Goal: Navigation & Orientation: Find specific page/section

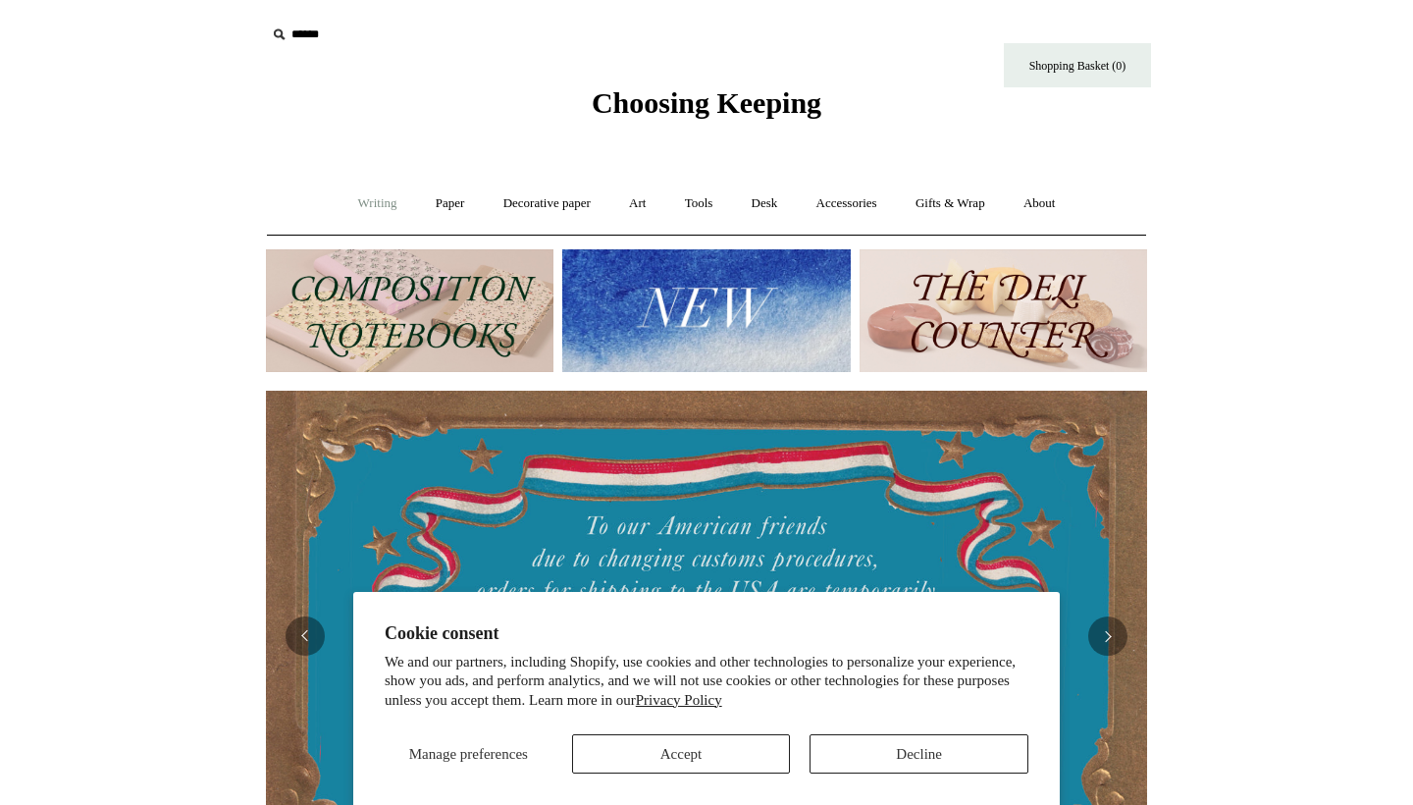
click at [383, 204] on link "Writing +" at bounding box center [378, 204] width 75 height 52
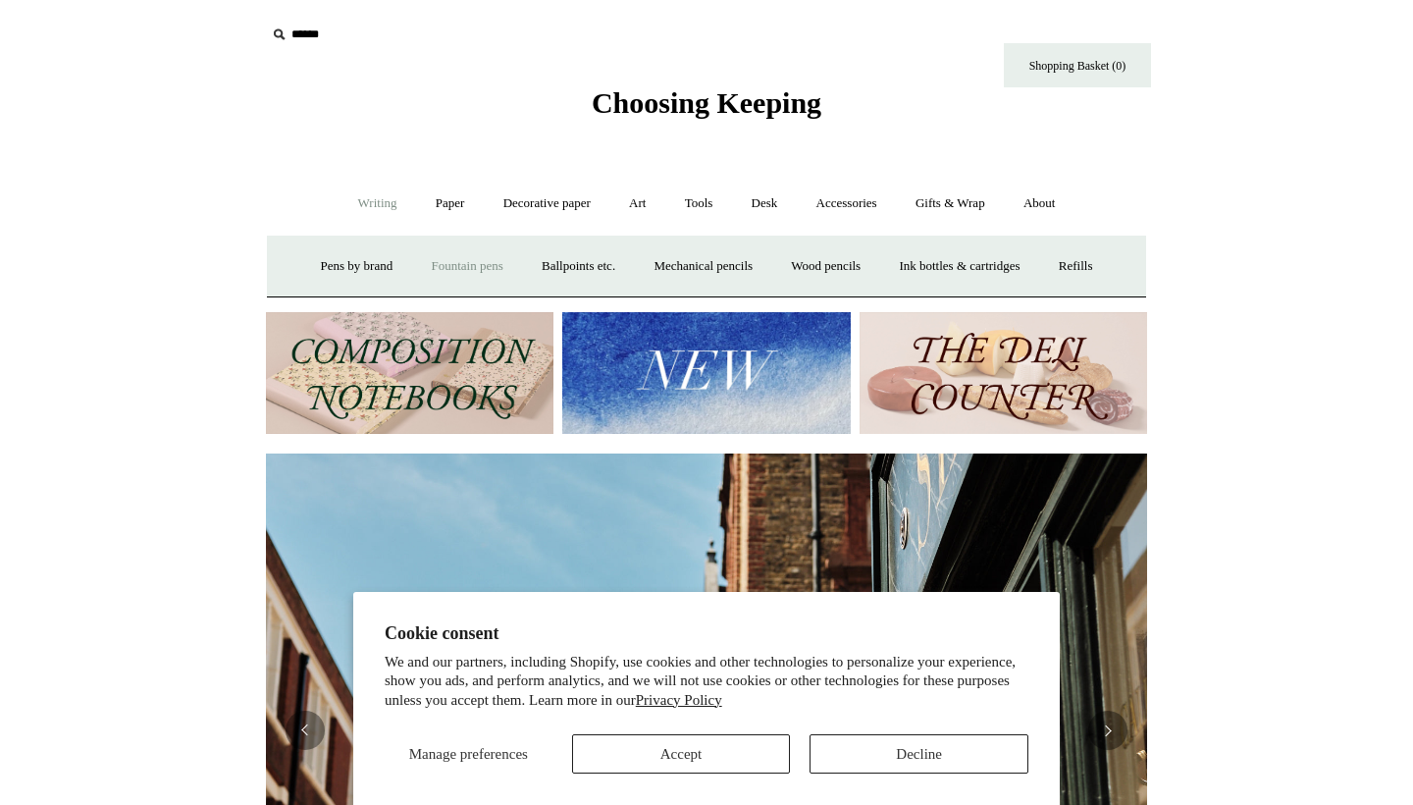
scroll to position [0, 881]
click at [432, 207] on link "Paper +" at bounding box center [450, 204] width 65 height 52
click at [417, 264] on link "Notebooks +" at bounding box center [432, 266] width 90 height 52
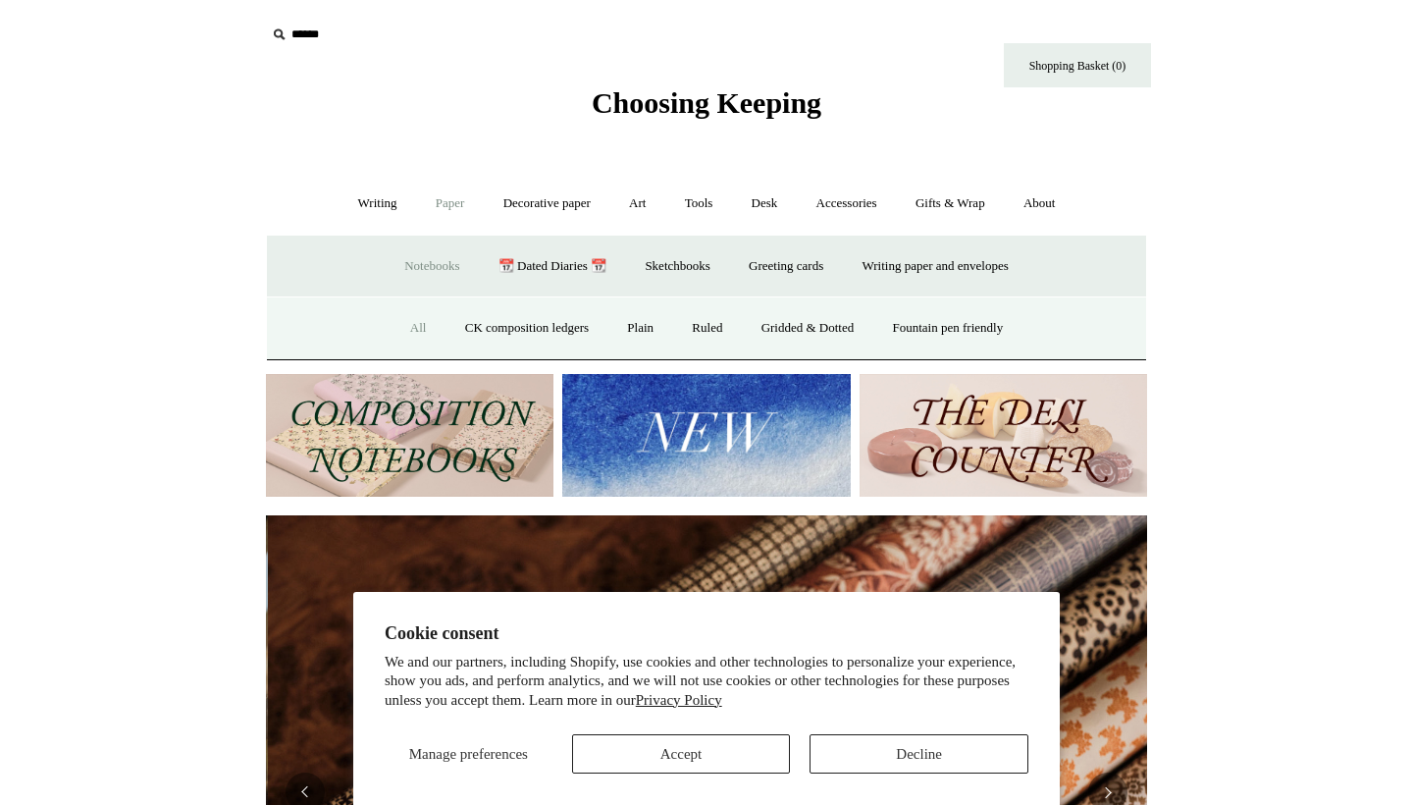
scroll to position [0, 1763]
click at [400, 328] on link "All" at bounding box center [419, 328] width 52 height 52
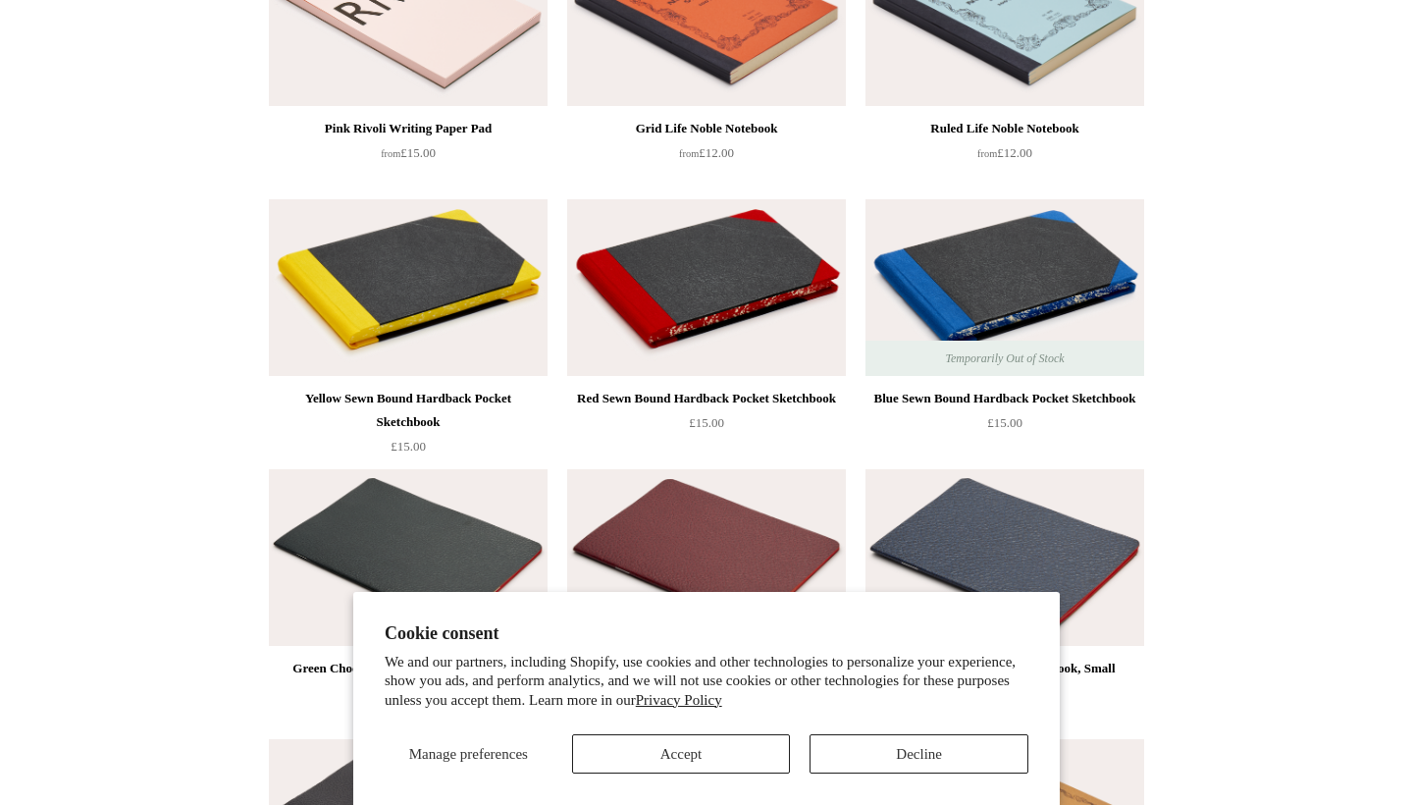
scroll to position [2756, 0]
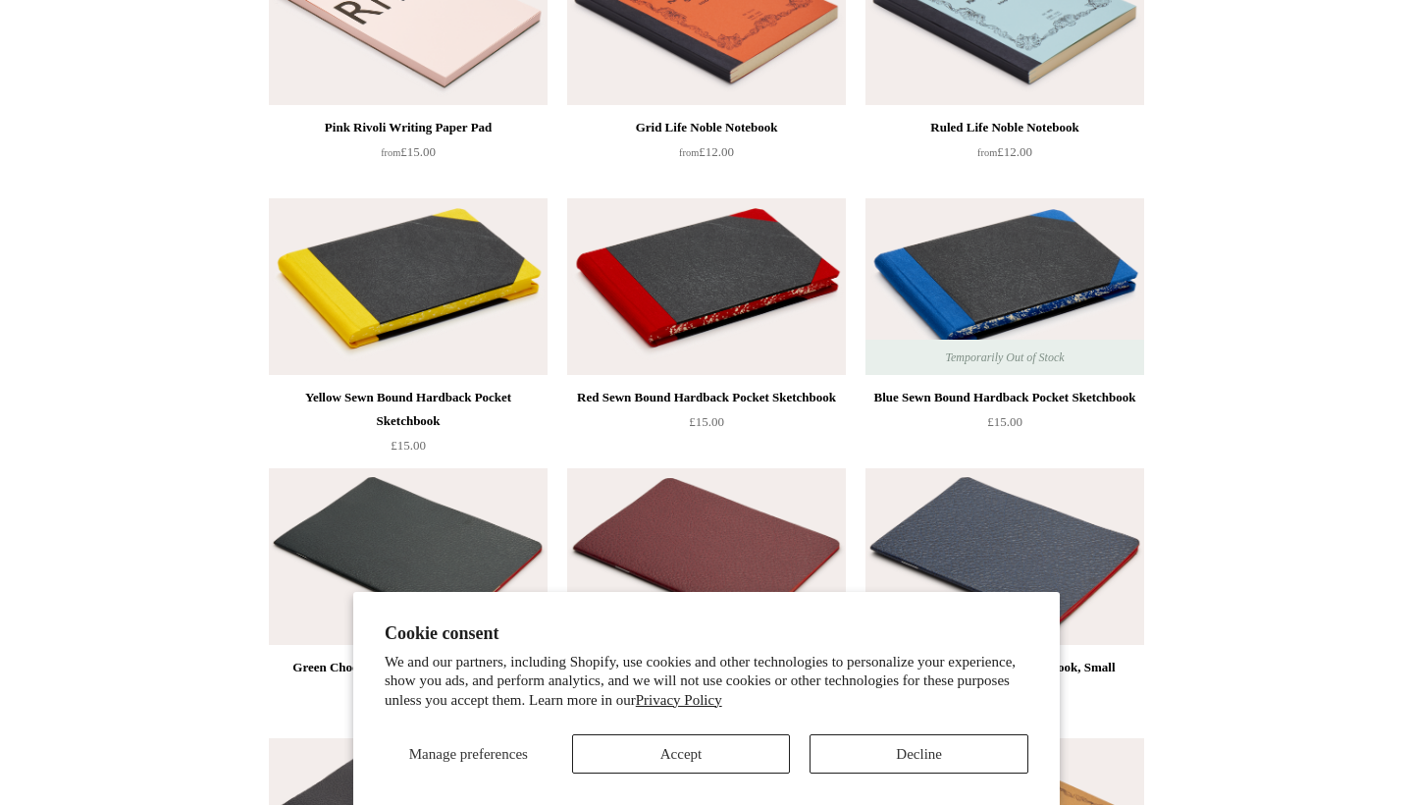
click at [890, 762] on button "Decline" at bounding box center [919, 753] width 219 height 39
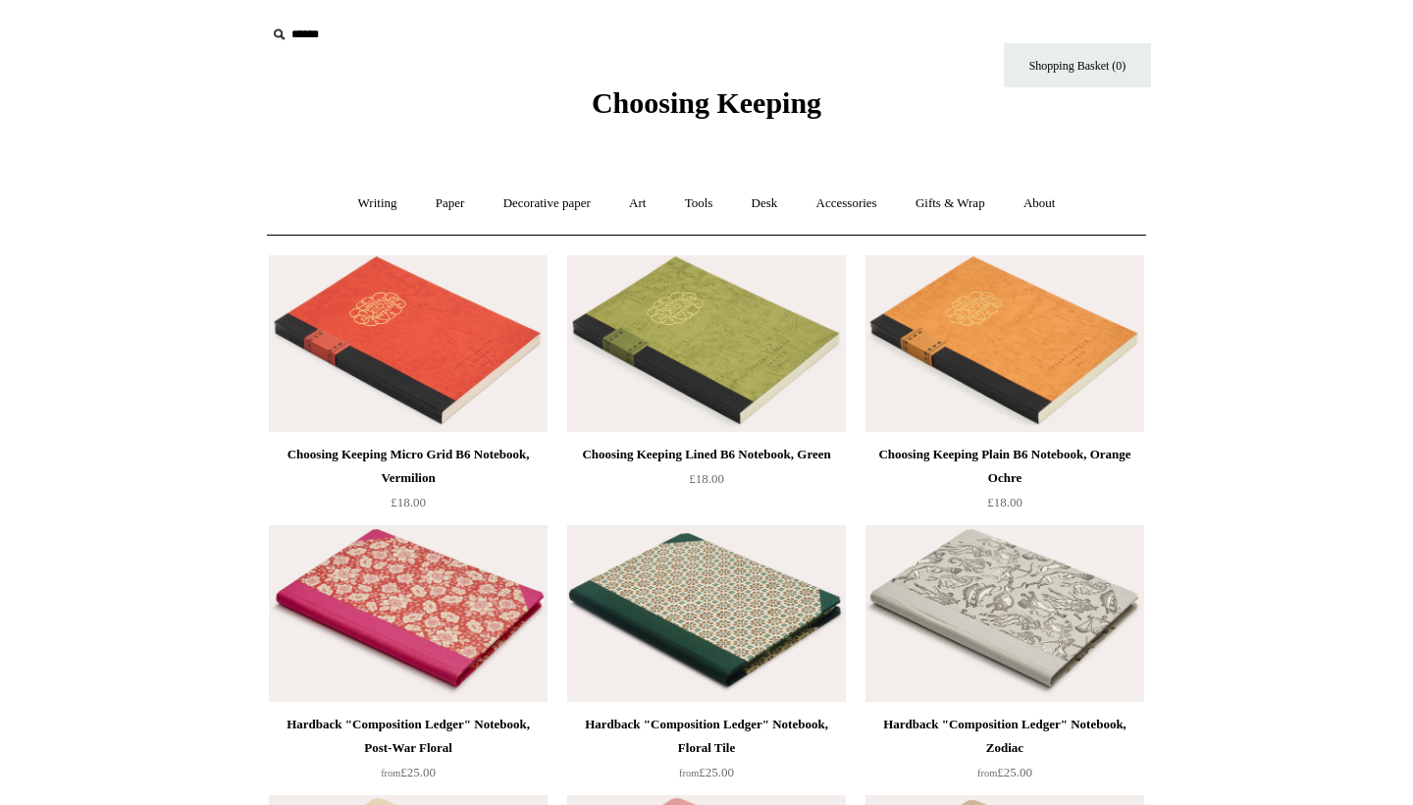
scroll to position [0, 0]
click at [359, 198] on link "Writing +" at bounding box center [378, 204] width 75 height 52
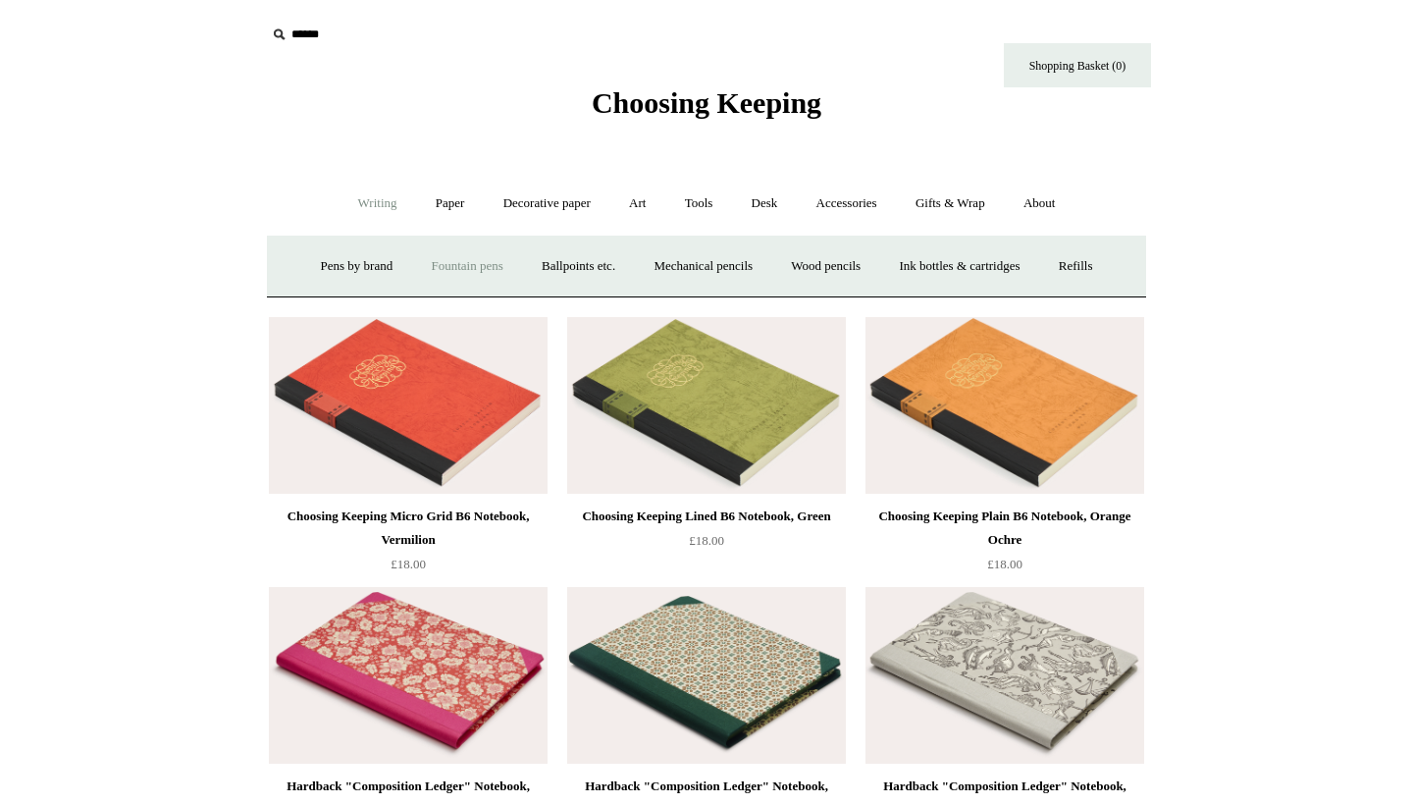
click at [417, 266] on link "Fountain pens +" at bounding box center [466, 266] width 107 height 52
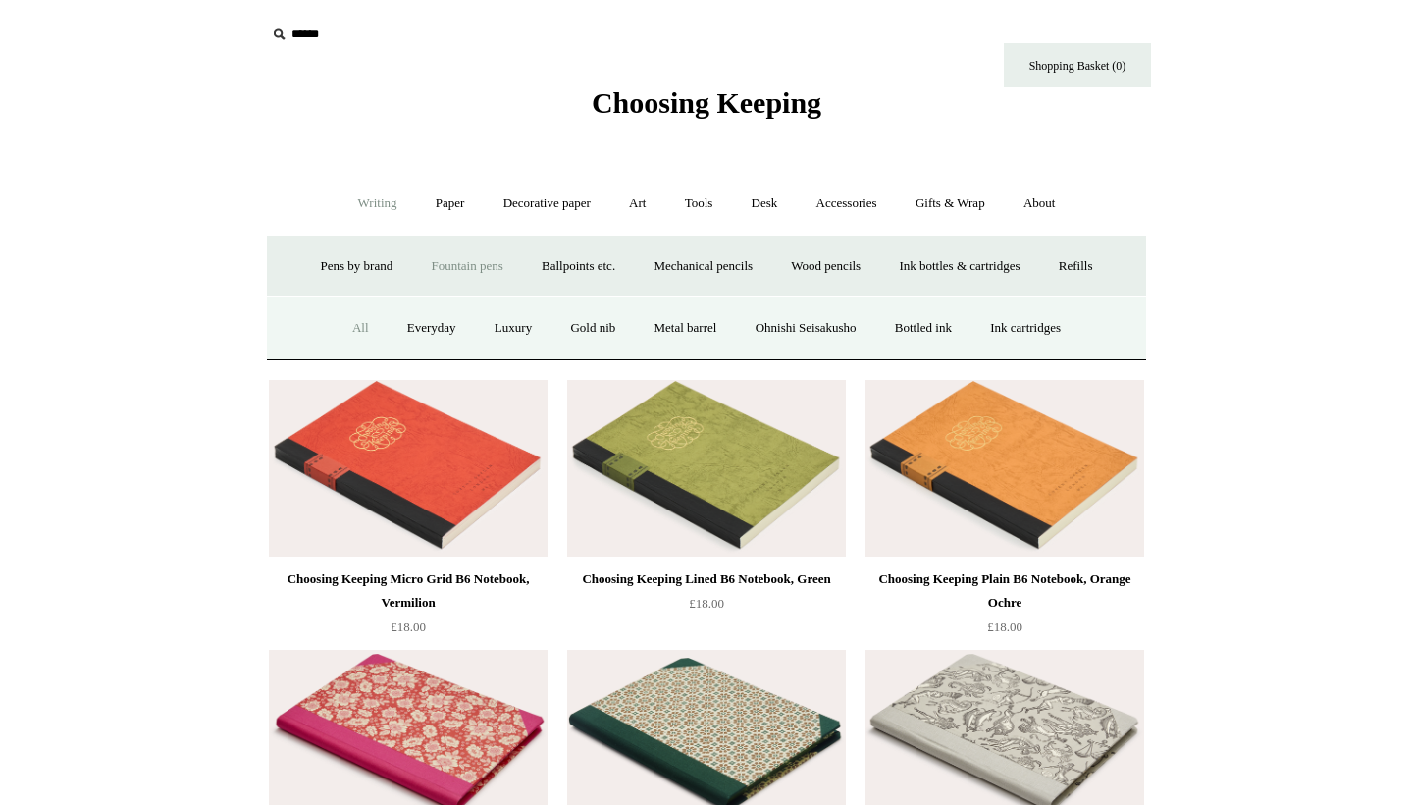
click at [345, 321] on link "All" at bounding box center [361, 328] width 52 height 52
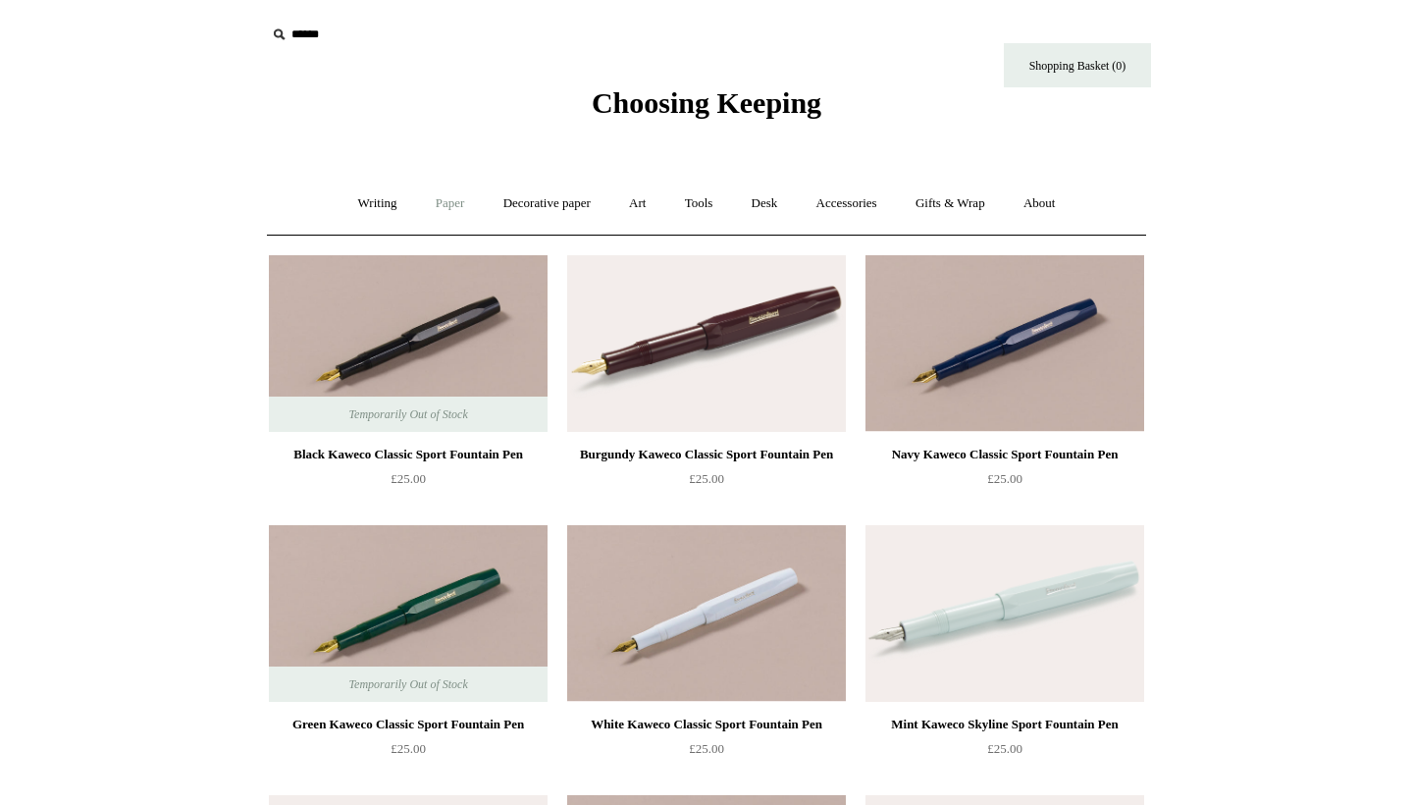
click at [446, 191] on link "Paper +" at bounding box center [450, 204] width 65 height 52
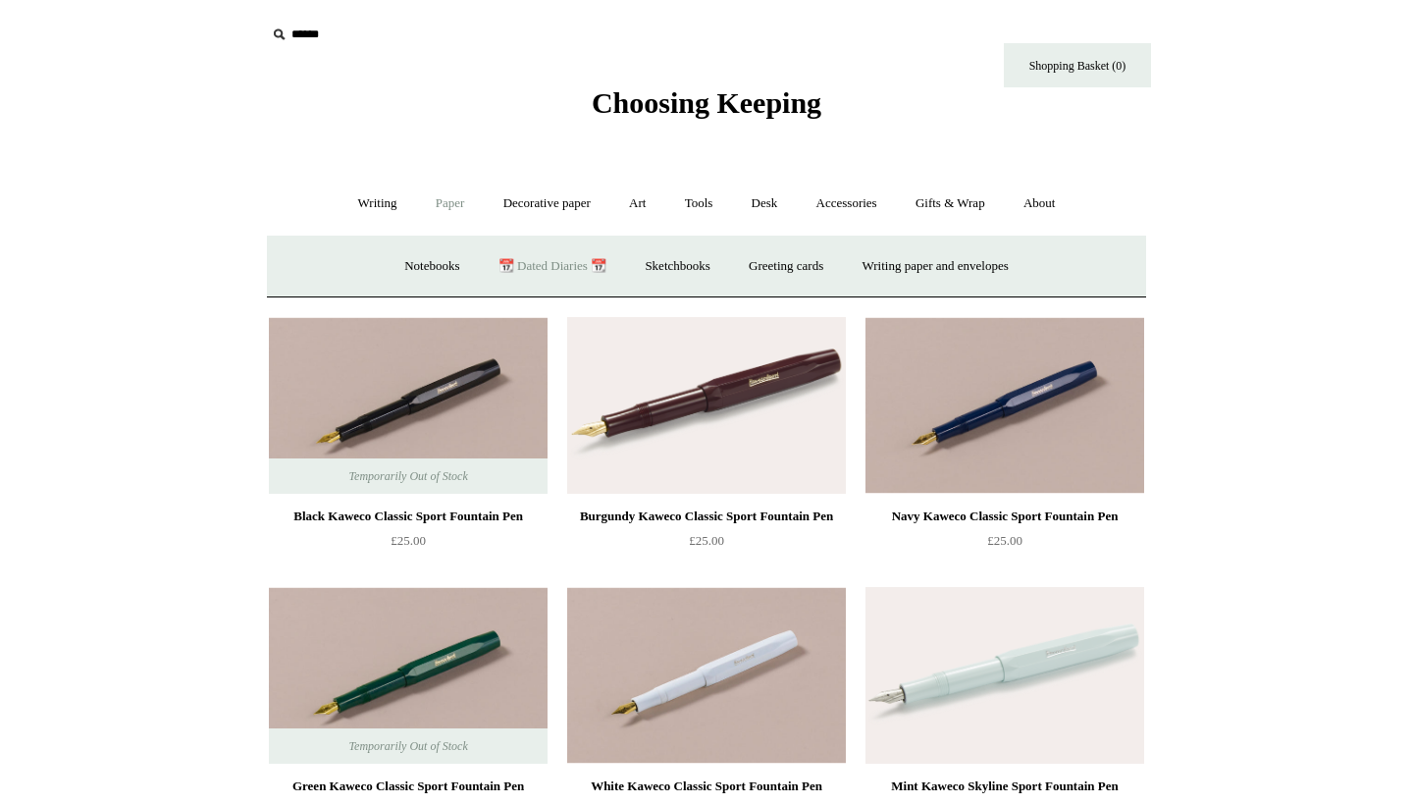
click at [550, 256] on link "📆 Dated Diaries 📆" at bounding box center [552, 266] width 143 height 52
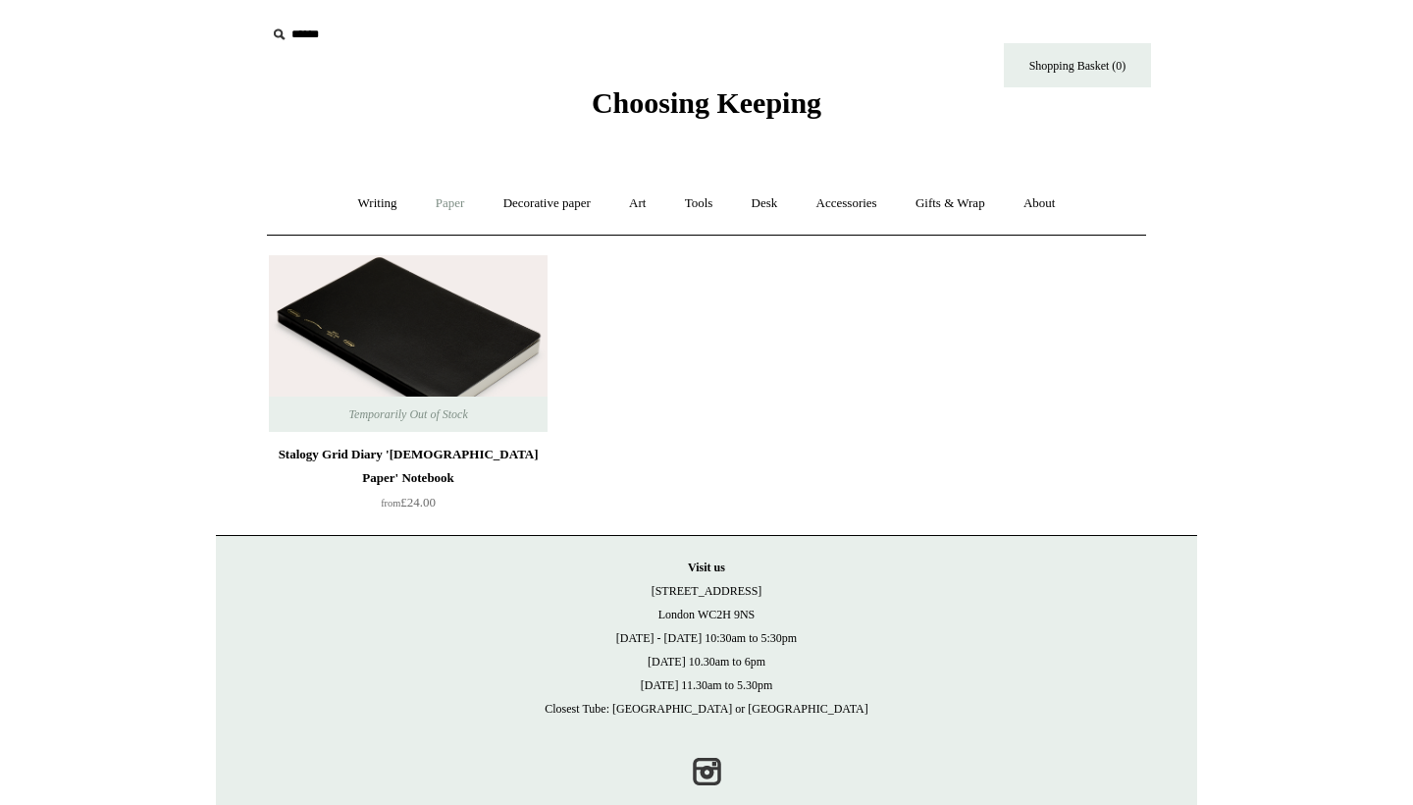
click at [450, 202] on link "Paper +" at bounding box center [450, 204] width 65 height 52
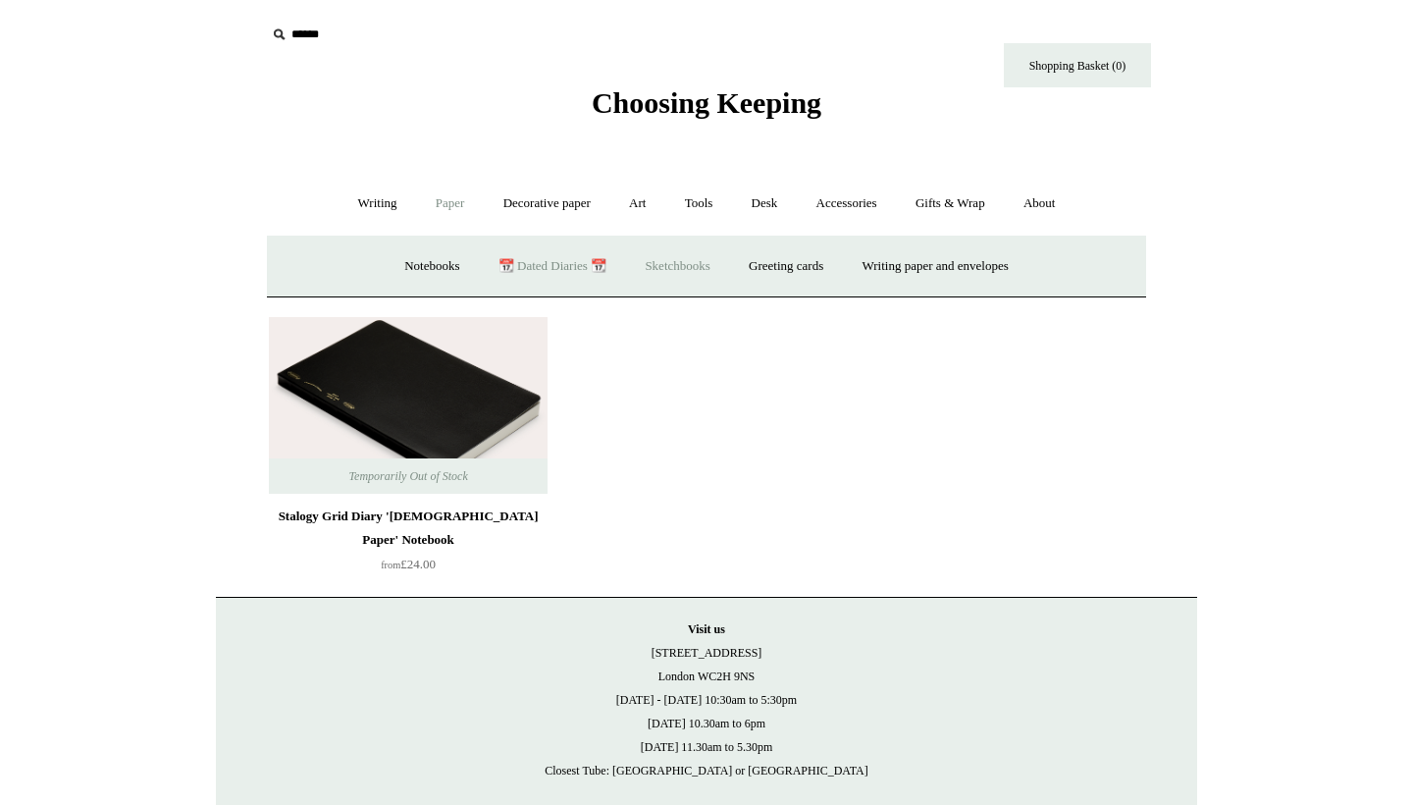
click at [655, 271] on link "Sketchbooks +" at bounding box center [677, 266] width 100 height 52
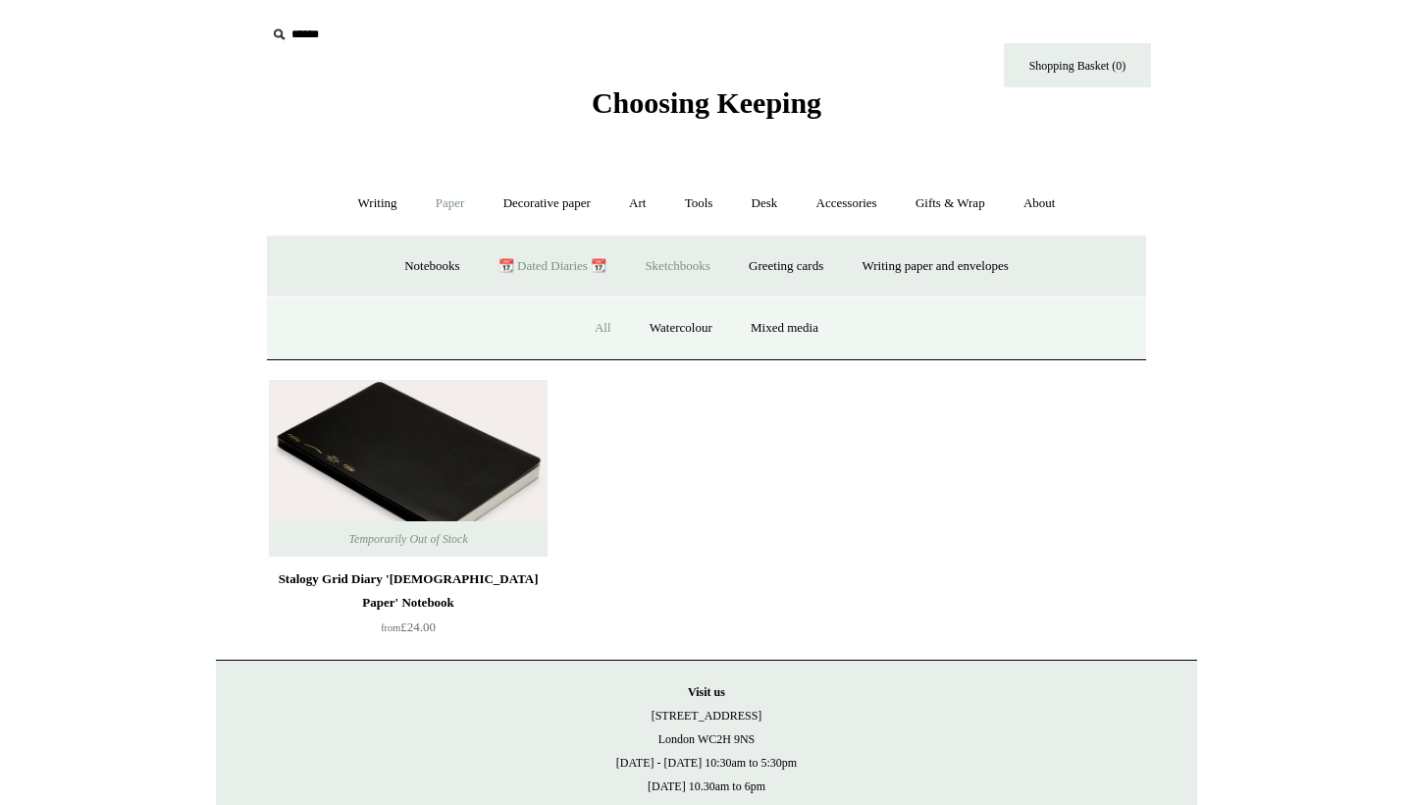
click at [601, 332] on link "All" at bounding box center [603, 328] width 52 height 52
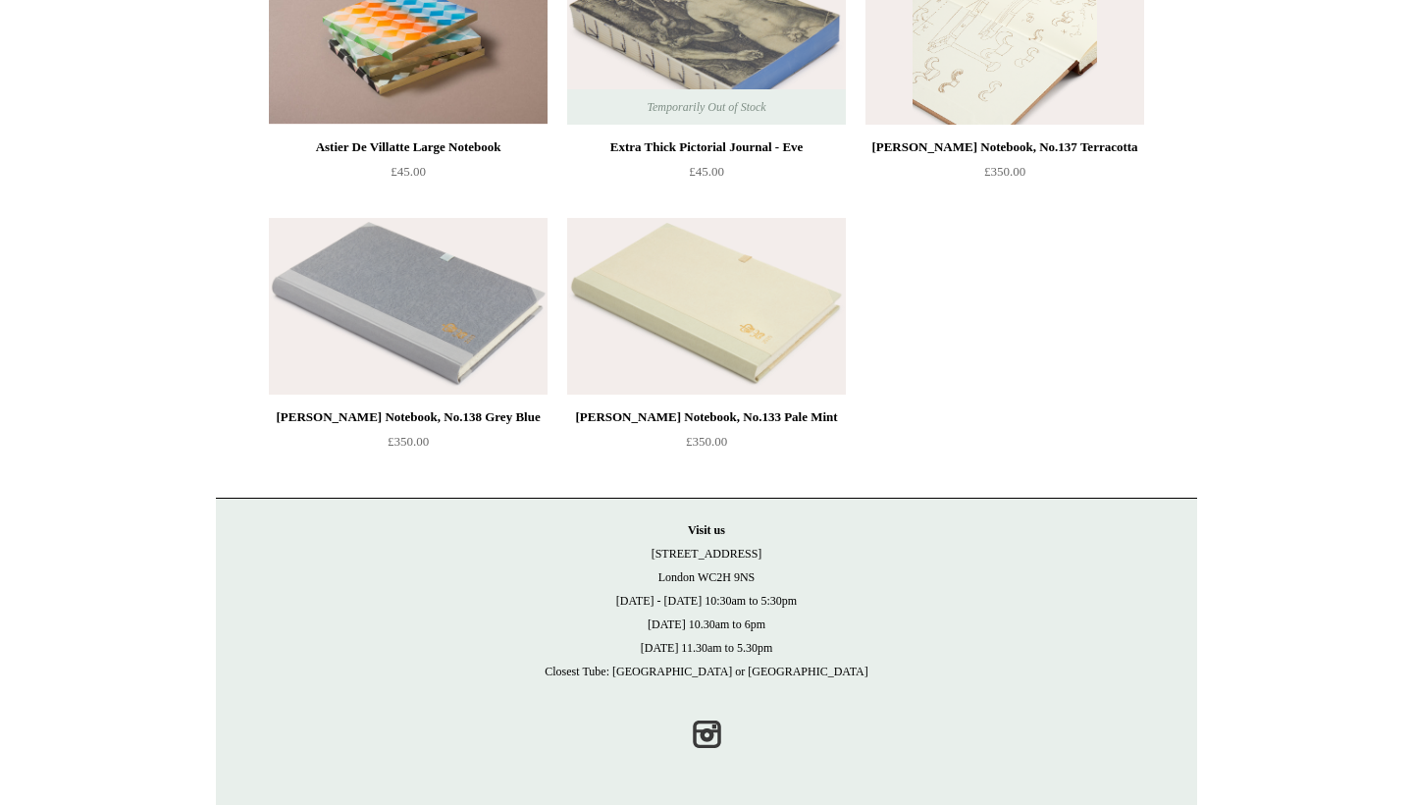
scroll to position [2735, 0]
